Goal: Navigation & Orientation: Find specific page/section

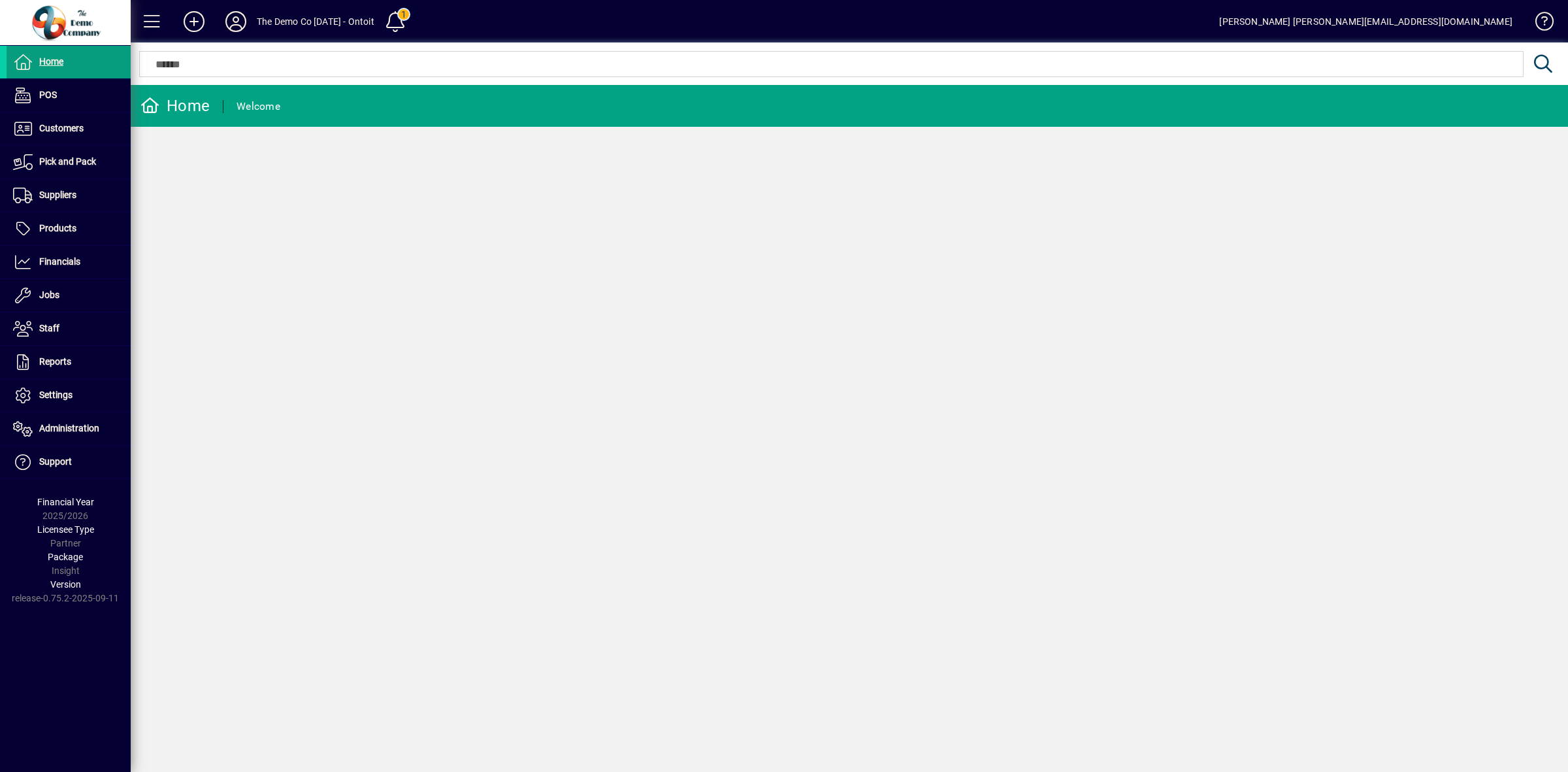
click at [239, 20] on icon at bounding box center [236, 21] width 26 height 21
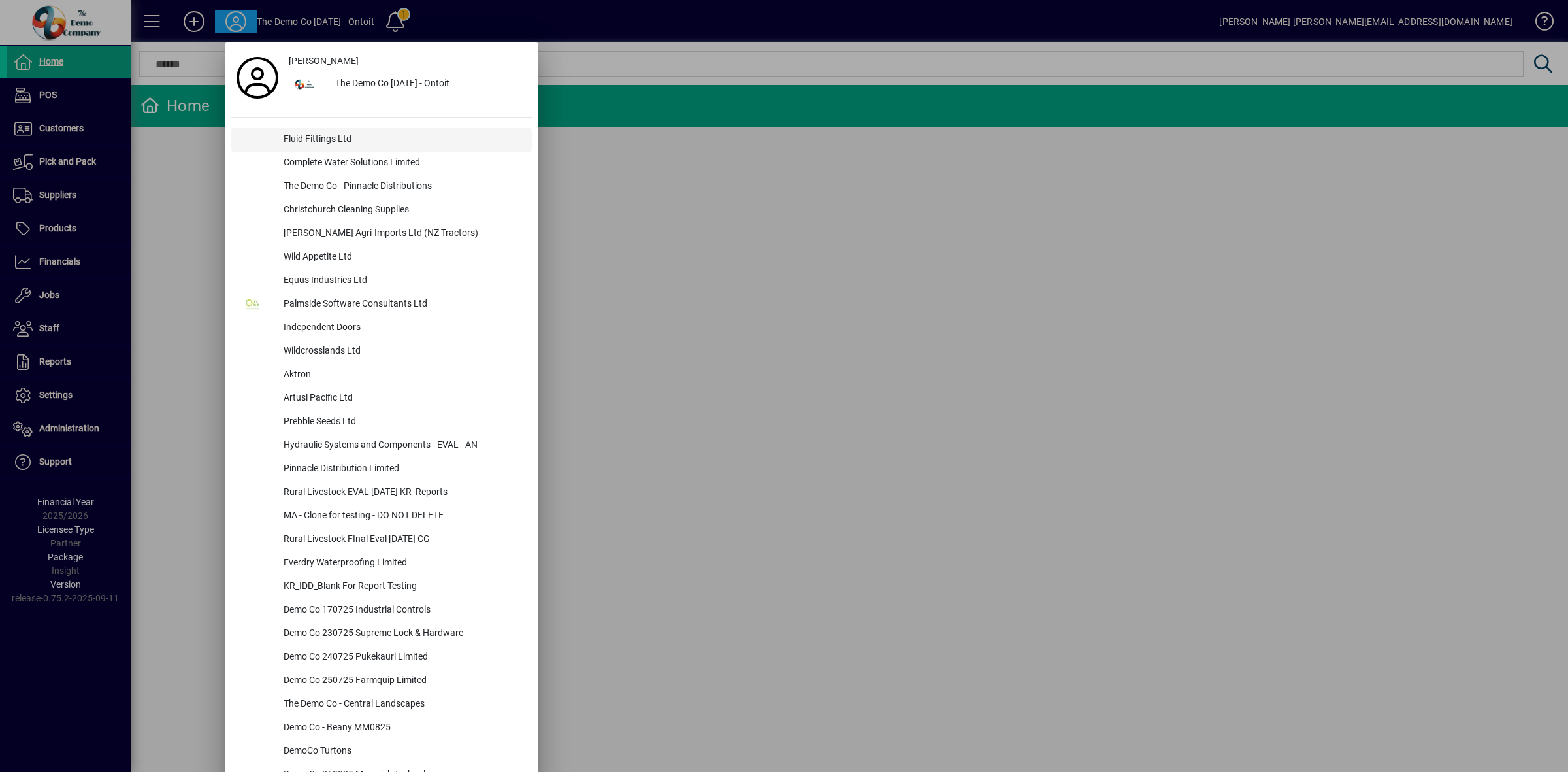
click at [303, 139] on div "Fluid Fittings Ltd" at bounding box center [402, 140] width 259 height 23
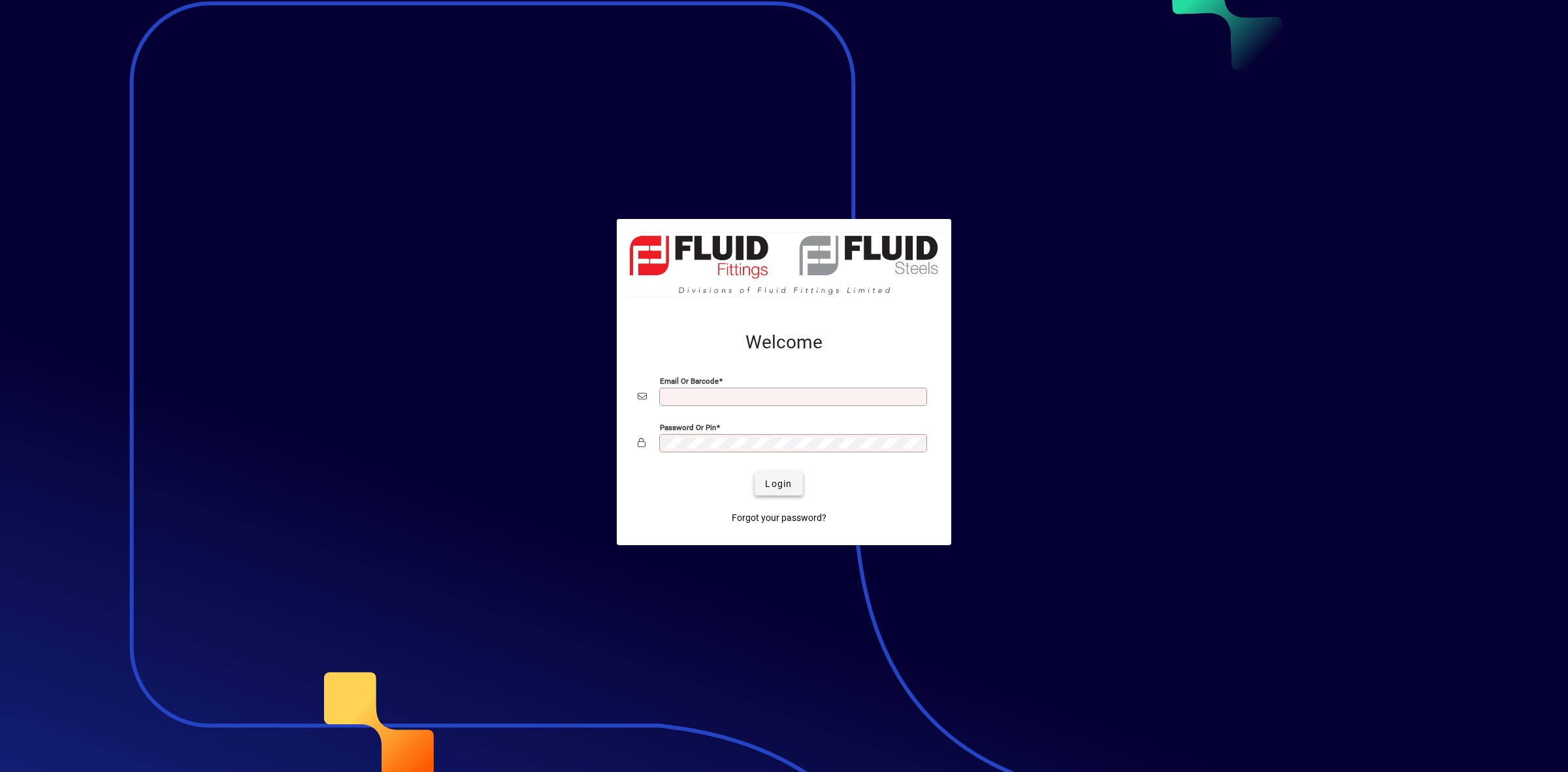
type input "**********"
click at [776, 490] on span "Login" at bounding box center [779, 483] width 27 height 14
